Goal: Book appointment/travel/reservation

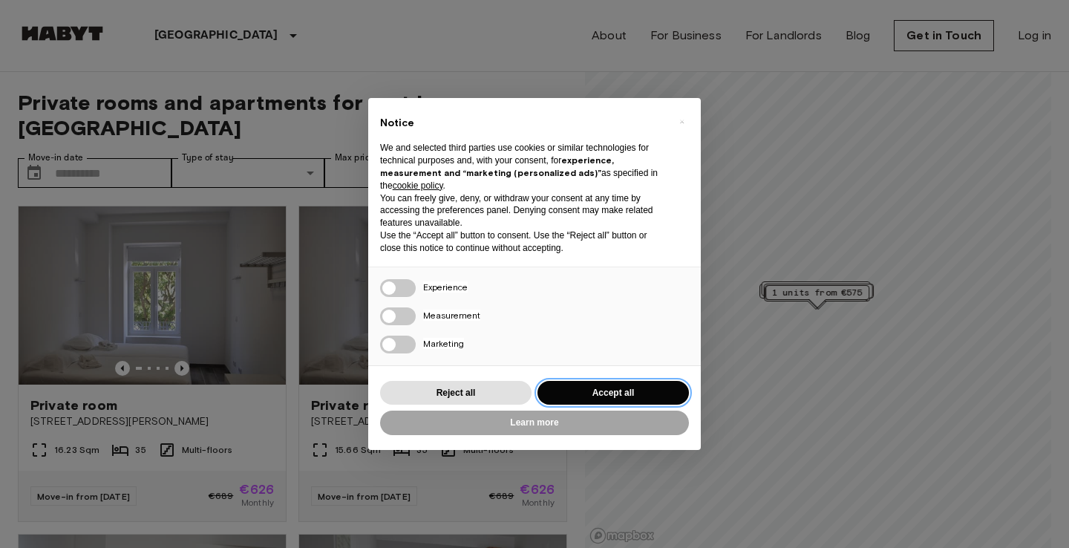
click at [615, 386] on button "Accept all" at bounding box center [613, 393] width 151 height 25
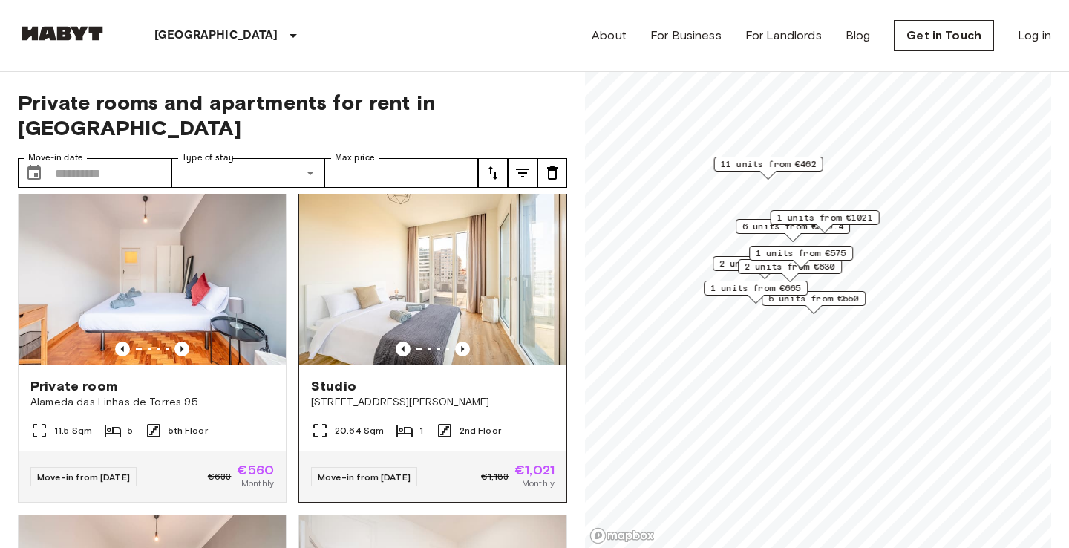
scroll to position [1330, 0]
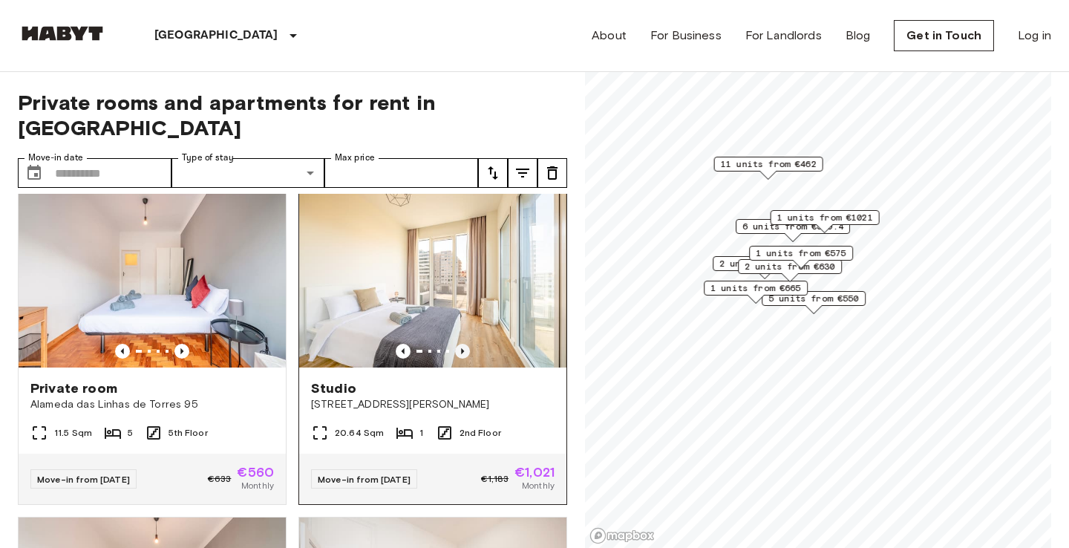
click at [465, 344] on icon "Previous image" at bounding box center [462, 351] width 15 height 15
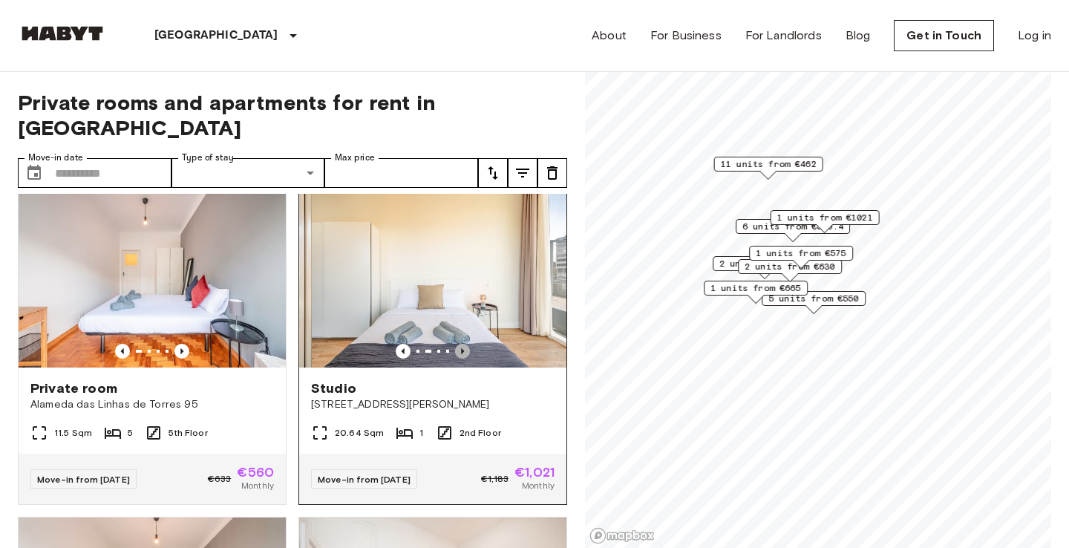
click at [465, 344] on icon "Previous image" at bounding box center [462, 351] width 15 height 15
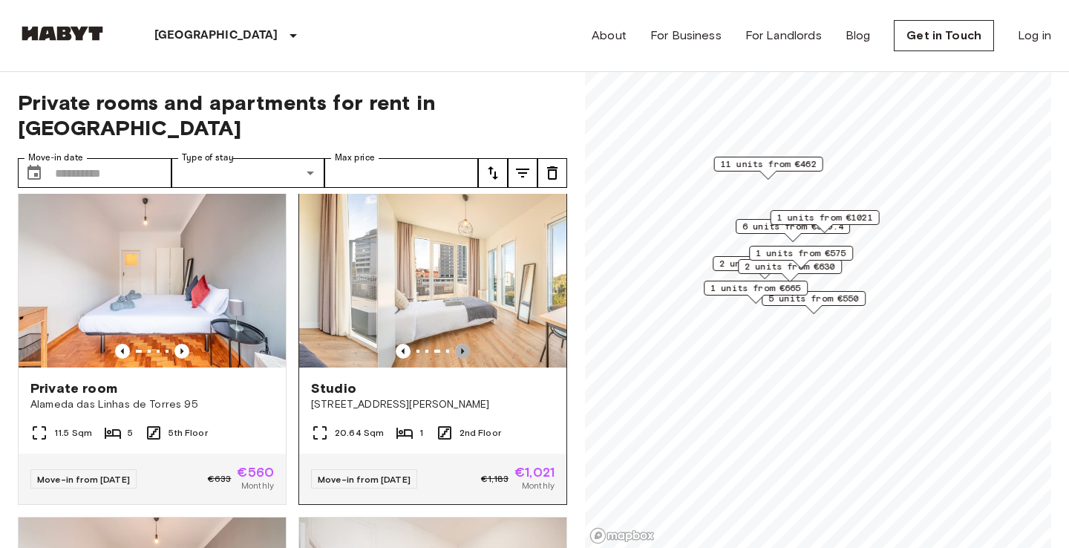
click at [465, 344] on icon "Previous image" at bounding box center [462, 351] width 15 height 15
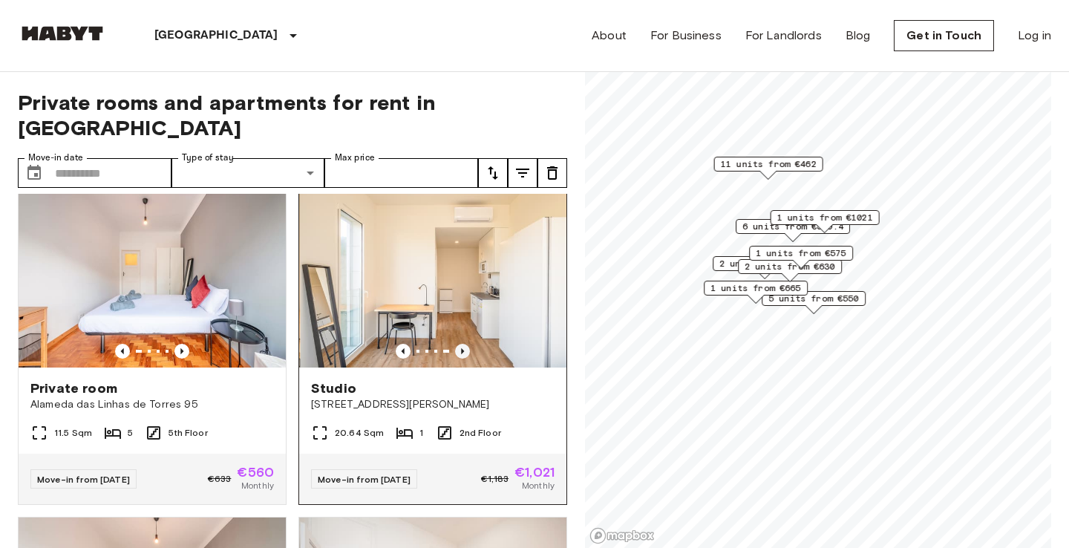
click at [465, 344] on icon "Previous image" at bounding box center [462, 351] width 15 height 15
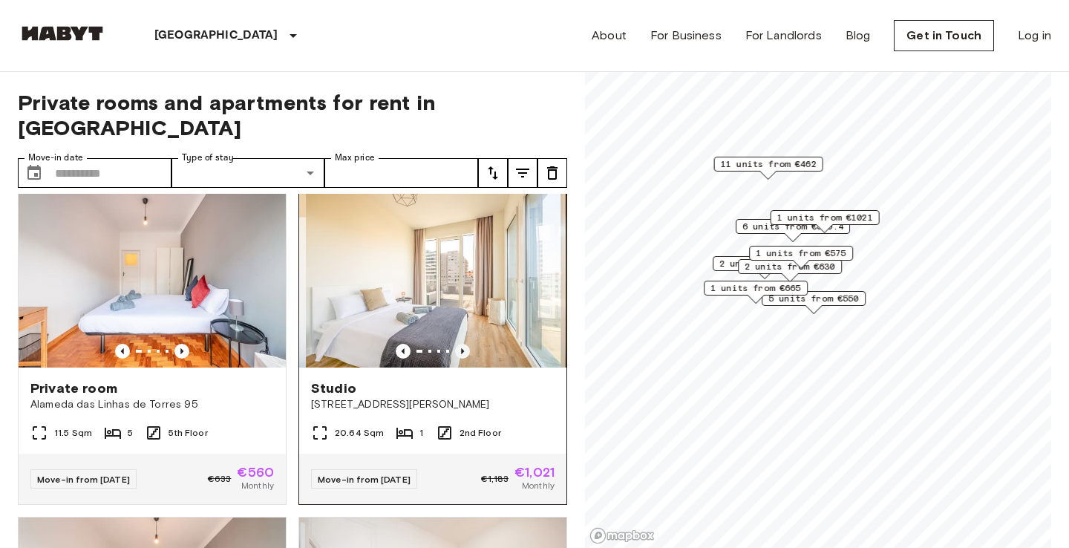
click at [465, 344] on icon "Previous image" at bounding box center [462, 351] width 15 height 15
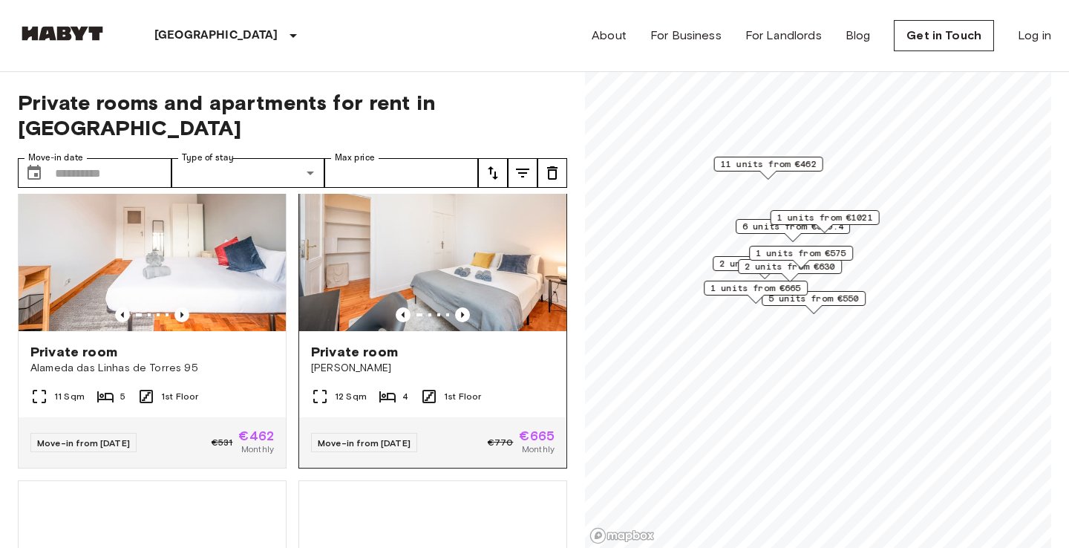
scroll to position [1691, 0]
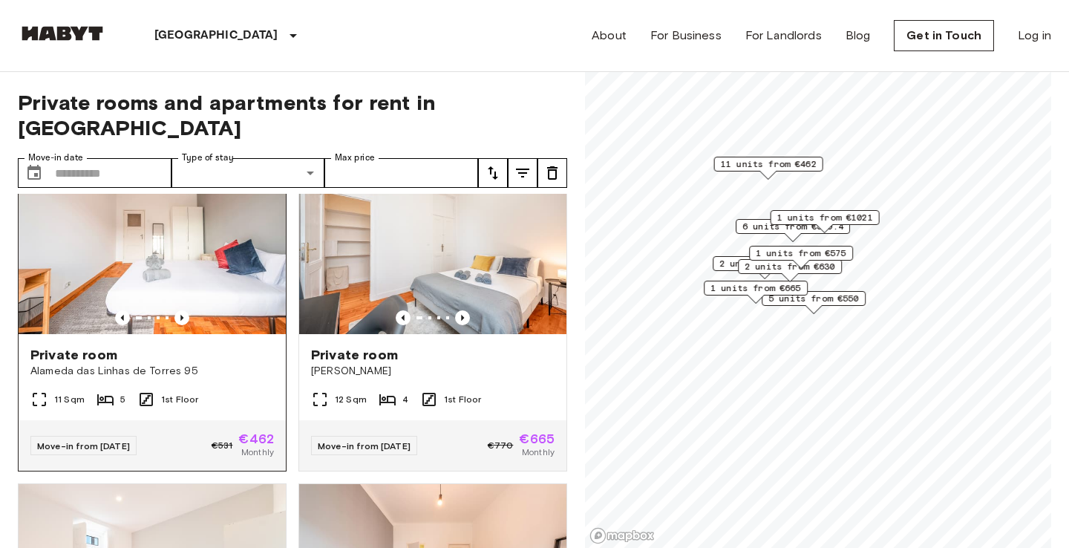
click at [180, 301] on img at bounding box center [152, 245] width 267 height 178
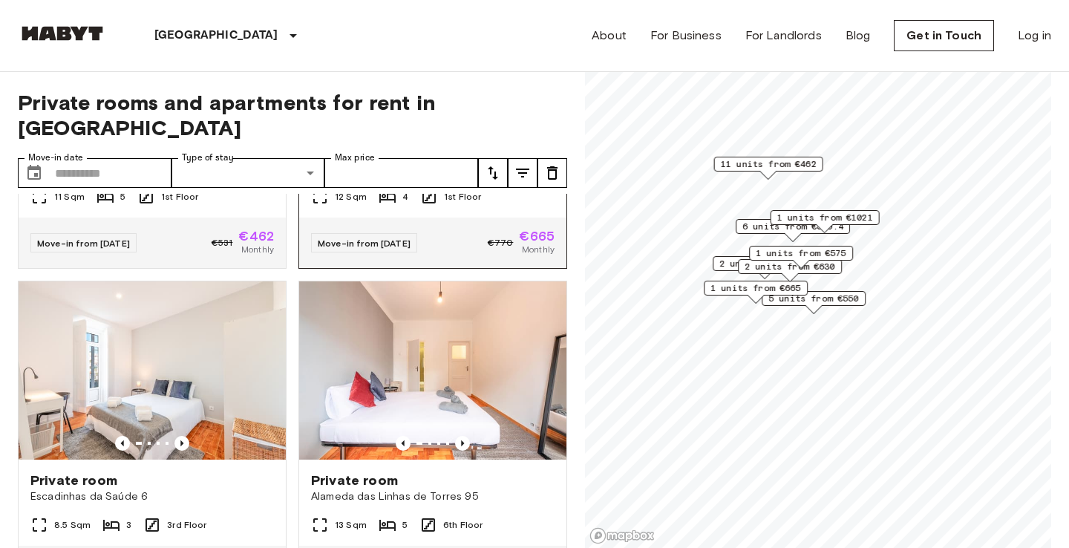
scroll to position [1899, 0]
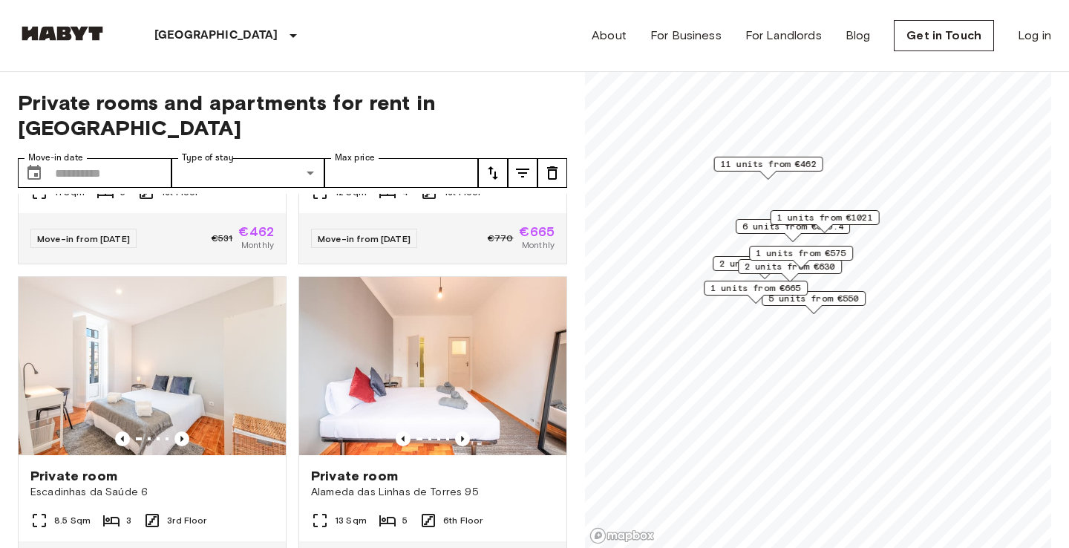
click at [819, 296] on span "5 units from €550" at bounding box center [813, 298] width 91 height 13
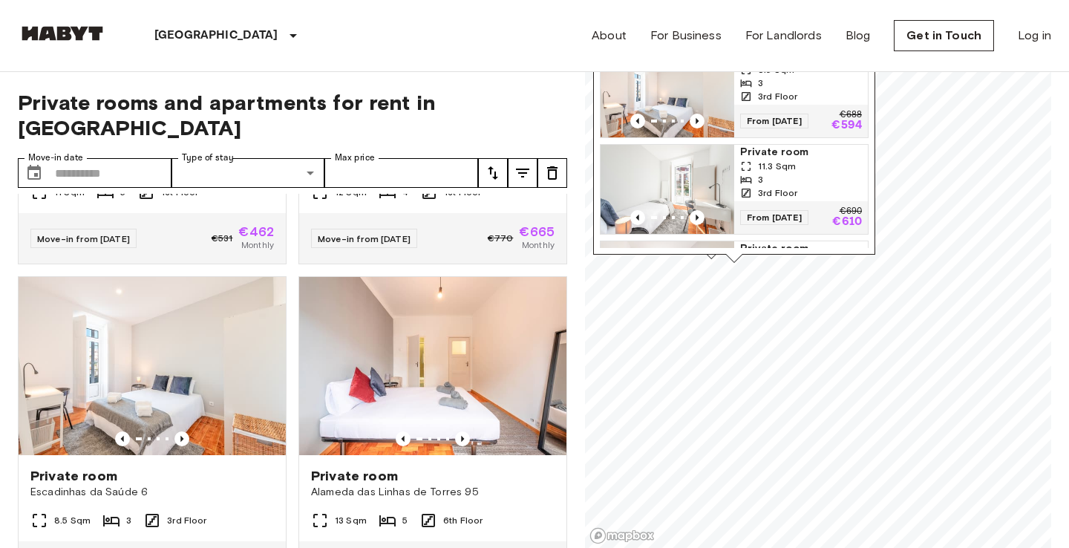
scroll to position [0, 0]
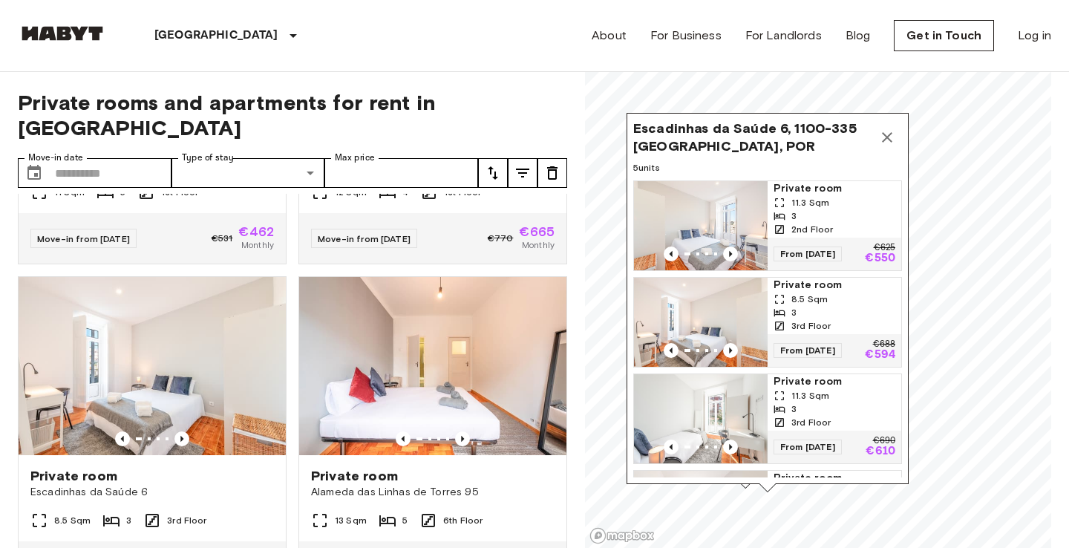
click at [797, 189] on span "Private room" at bounding box center [835, 188] width 122 height 15
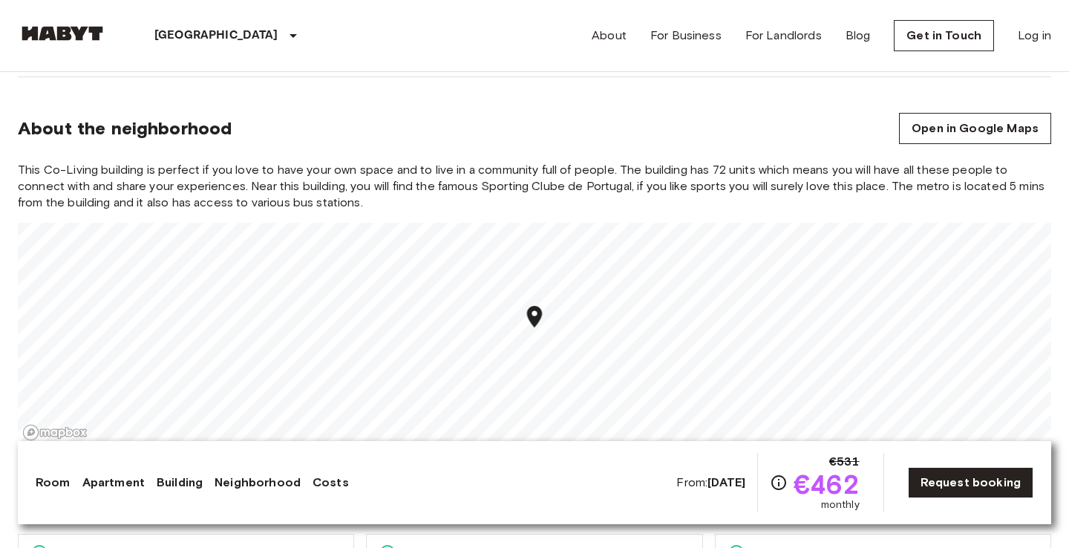
scroll to position [1302, 0]
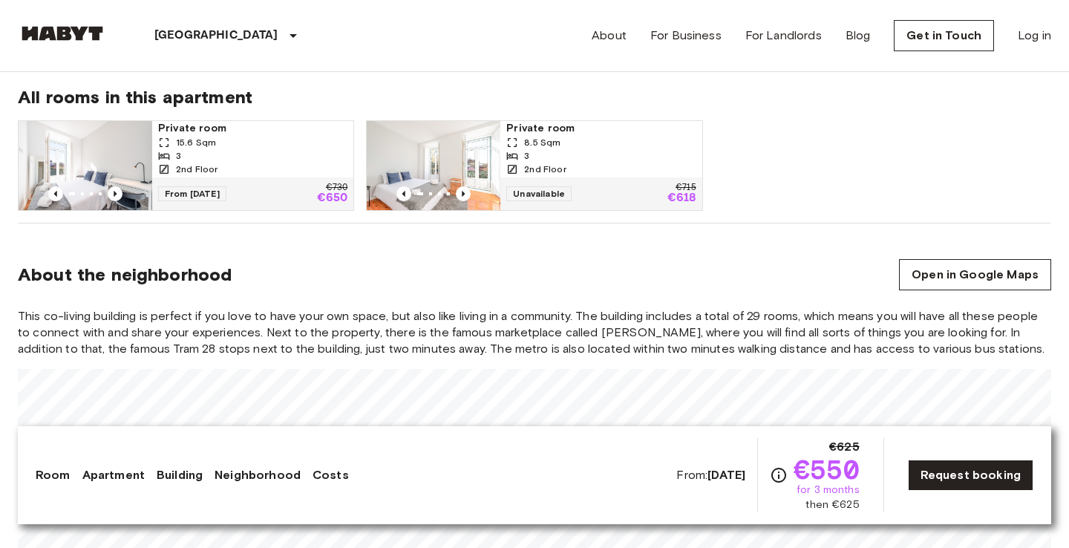
scroll to position [1060, 0]
